Goal: Transaction & Acquisition: Purchase product/service

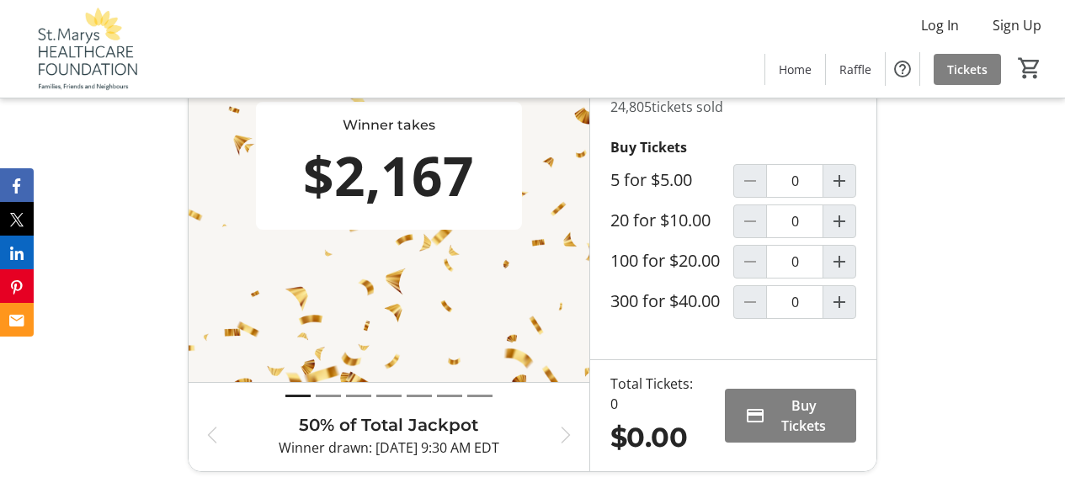
scroll to position [580, 0]
click at [833, 190] on mat-icon "Increment by one" at bounding box center [839, 180] width 20 height 20
type input "1"
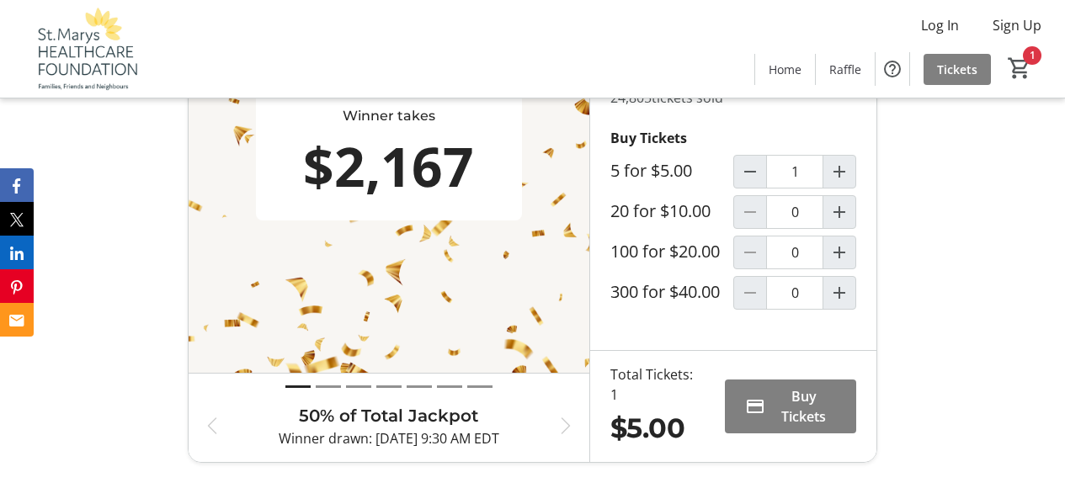
scroll to position [664, 0]
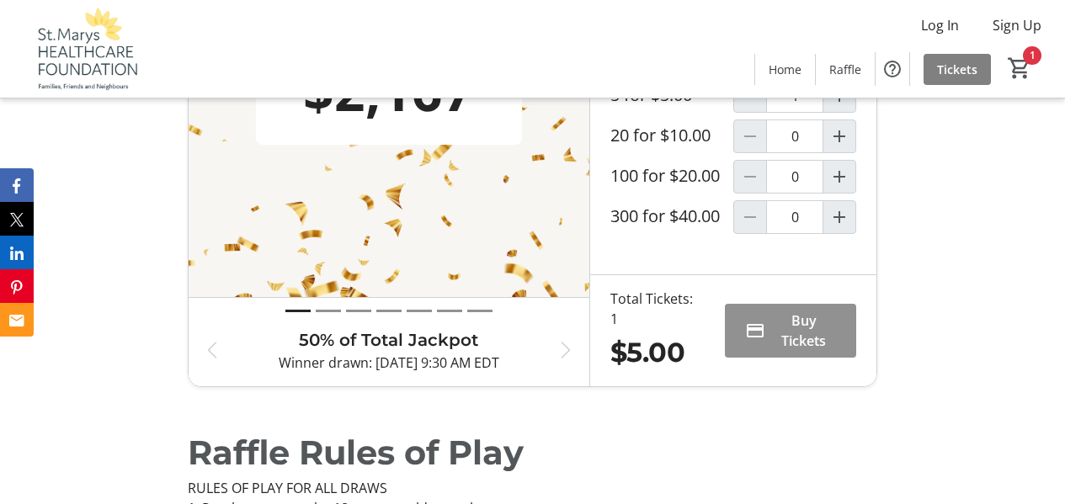
click at [791, 335] on span "Buy Tickets" at bounding box center [804, 331] width 65 height 40
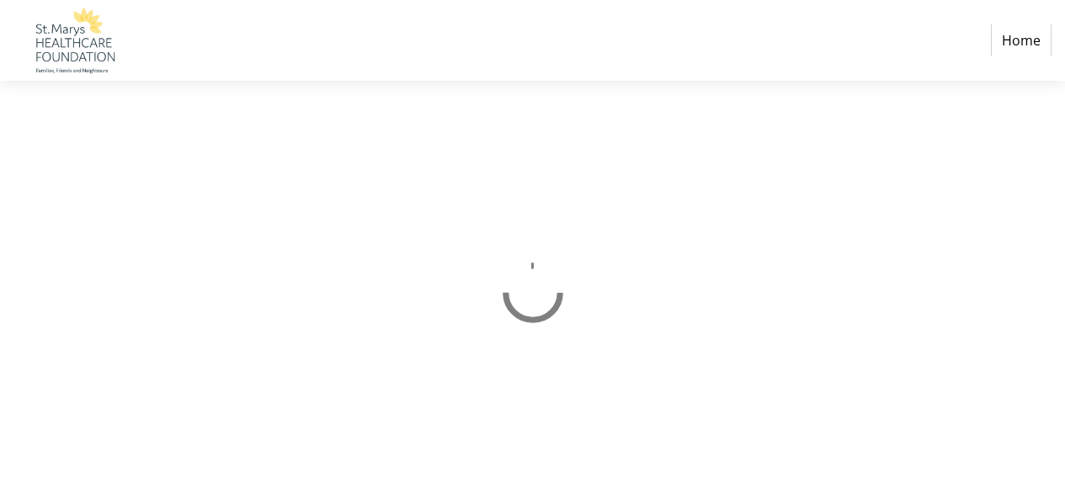
select select "CA"
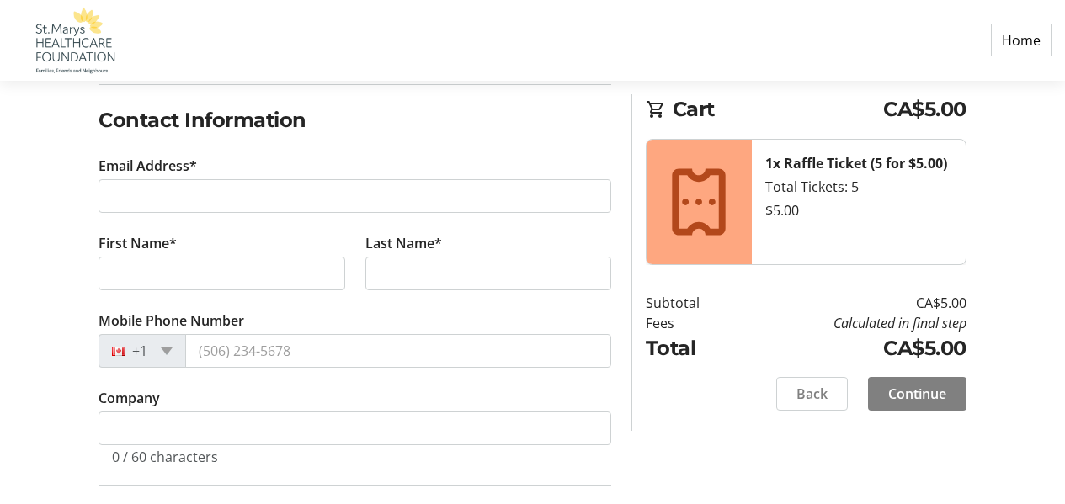
scroll to position [337, 0]
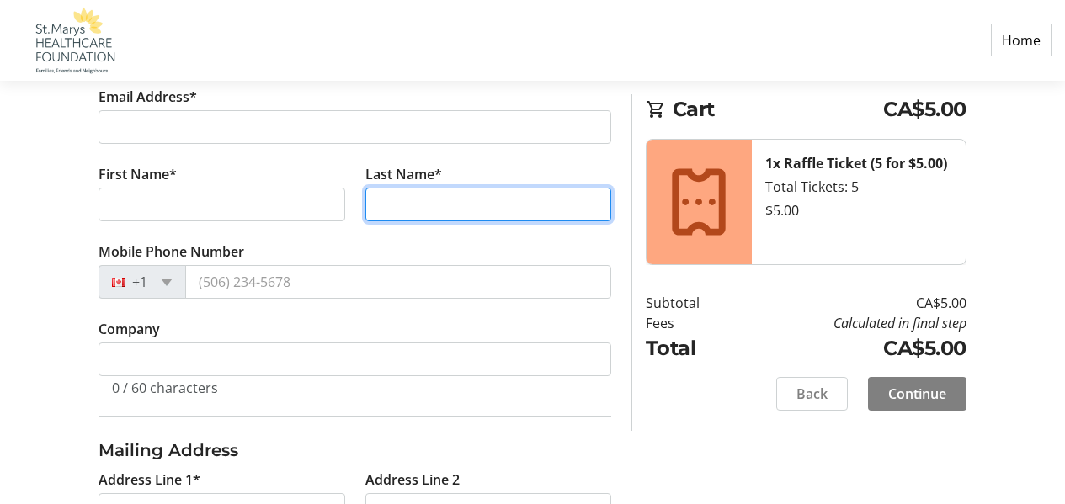
click at [412, 200] on input "Last Name*" at bounding box center [488, 205] width 246 height 34
type input "[PERSON_NAME]"
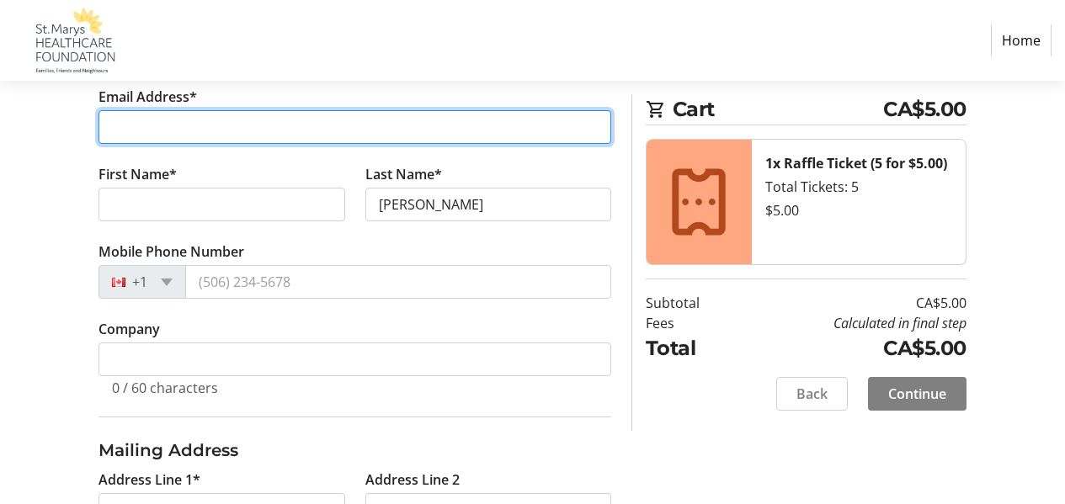
type input "[PERSON_NAME][EMAIL_ADDRESS][DOMAIN_NAME]"
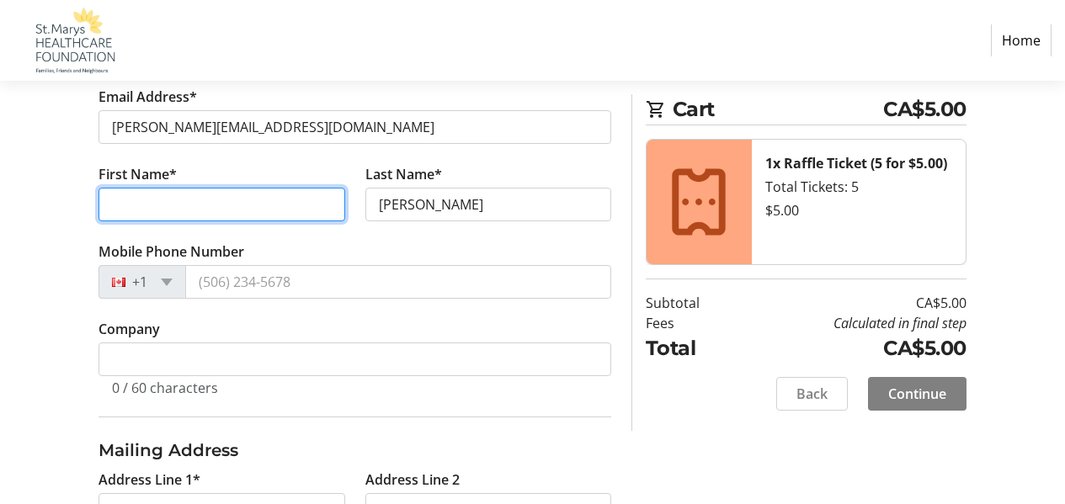
type input "[PERSON_NAME]"
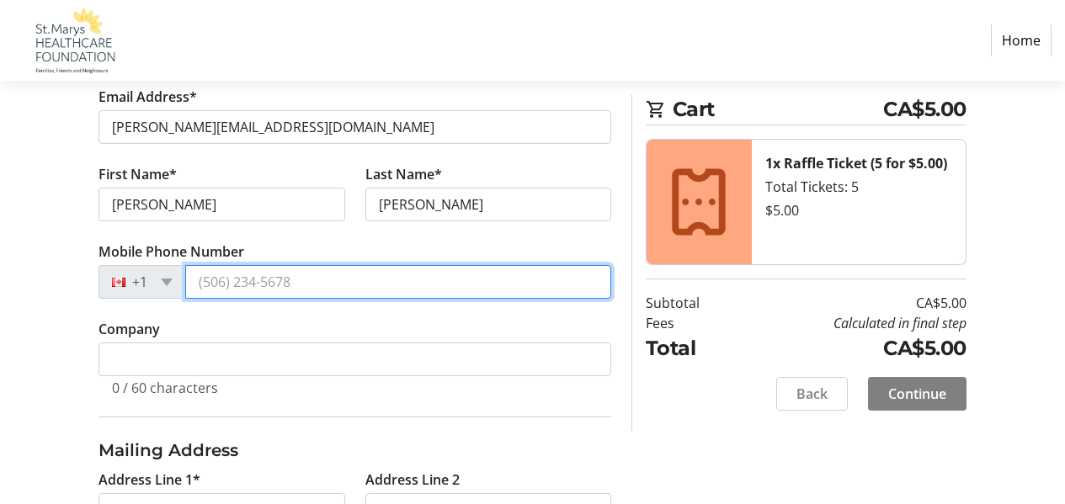
type input "[PHONE_NUMBER]"
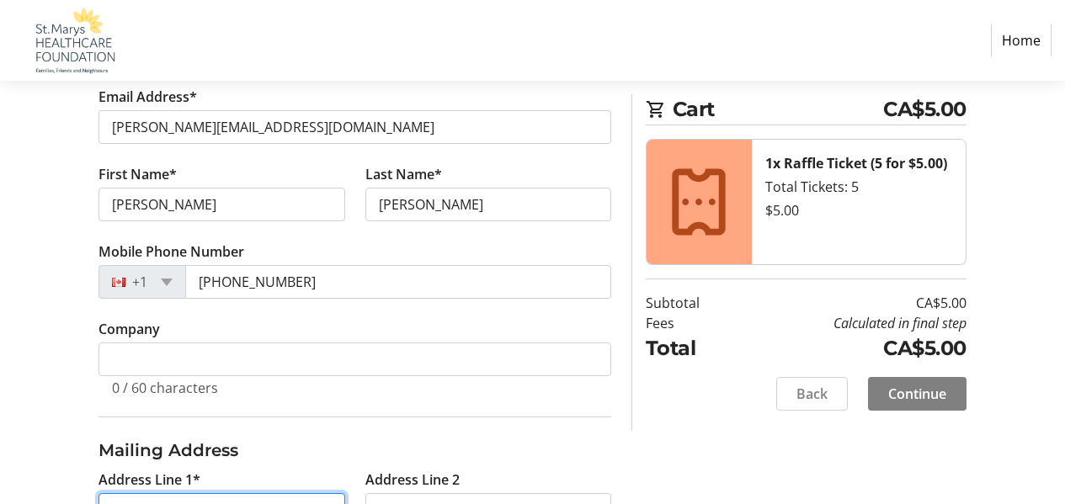
type input "P.O. Box 2426"
type input "Peterborough"
select select "ON"
type input "K9J 7Y8"
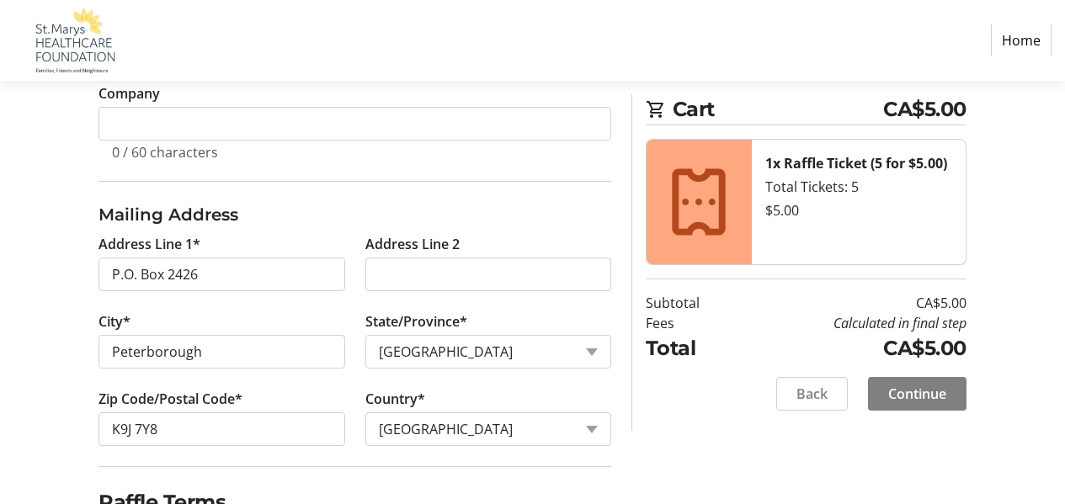
scroll to position [741, 0]
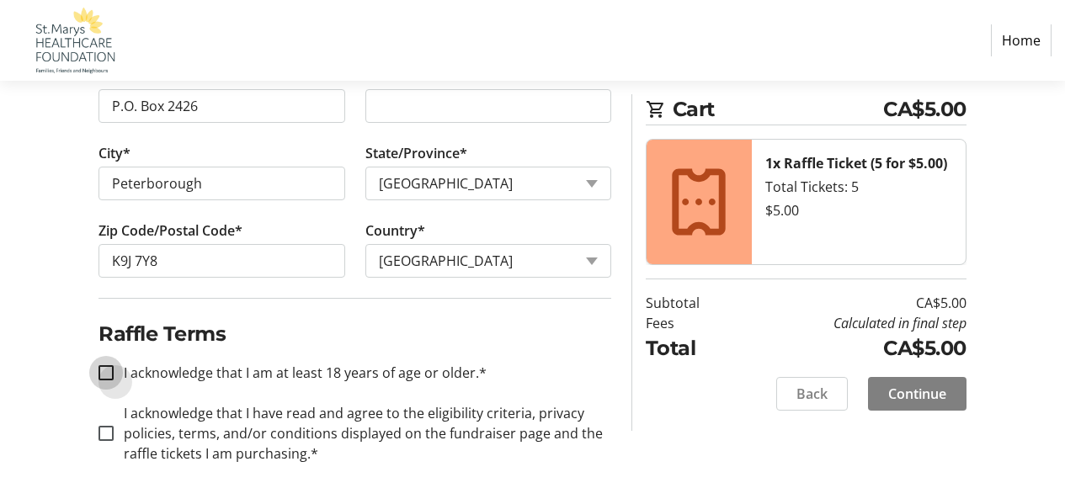
click at [107, 371] on input "I acknowledge that I am at least 18 years of age or older.*" at bounding box center [105, 372] width 15 height 15
checkbox input "true"
click at [104, 431] on input "I acknowledge that I have read and agree to the eligibility criteria, privacy p…" at bounding box center [105, 433] width 15 height 15
checkbox input "true"
click at [895, 389] on span "Continue" at bounding box center [917, 394] width 58 height 20
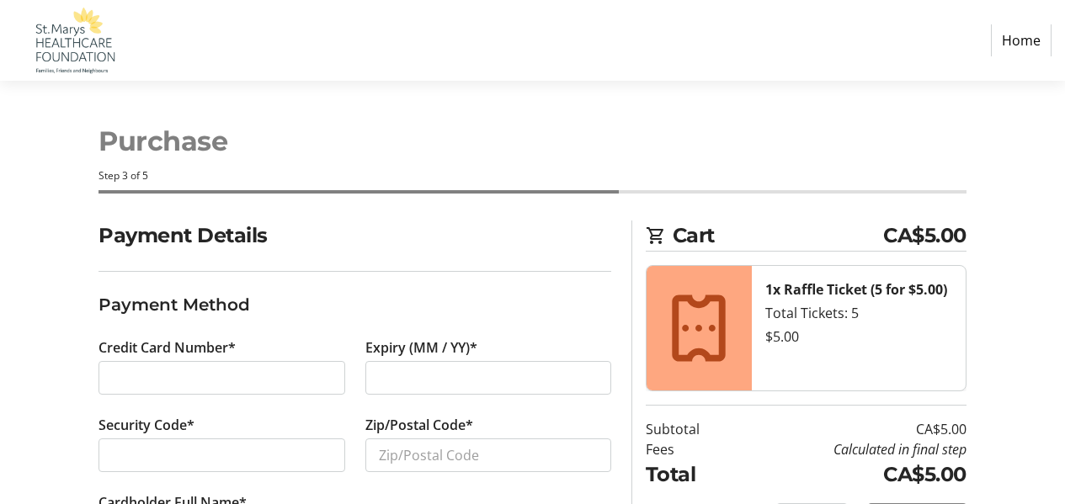
scroll to position [86, 0]
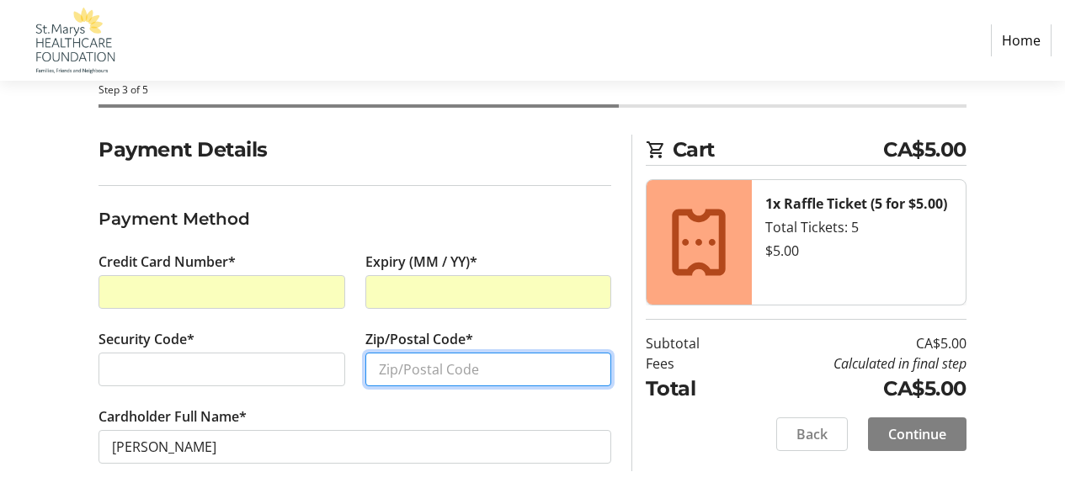
click at [419, 365] on input "Zip/Postal Code*" at bounding box center [488, 370] width 246 height 34
type input "K9J 7Y8"
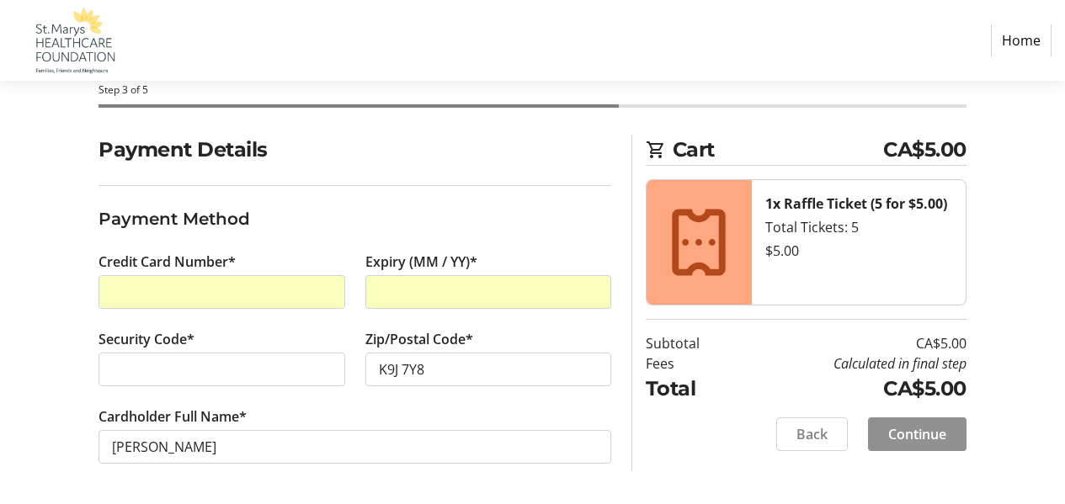
click at [914, 429] on span "Continue" at bounding box center [917, 434] width 58 height 20
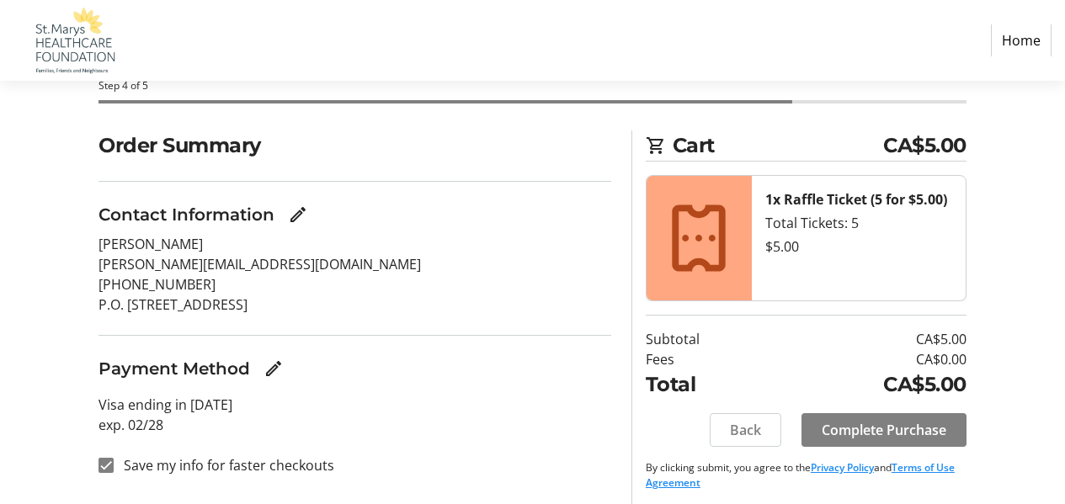
scroll to position [97, 0]
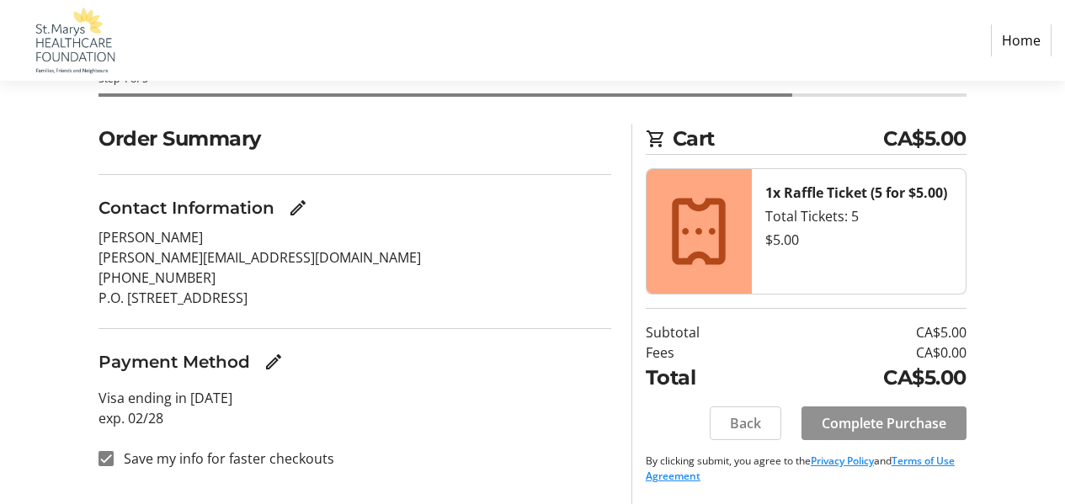
click at [862, 423] on span "Complete Purchase" at bounding box center [884, 423] width 125 height 20
